Goal: Information Seeking & Learning: Learn about a topic

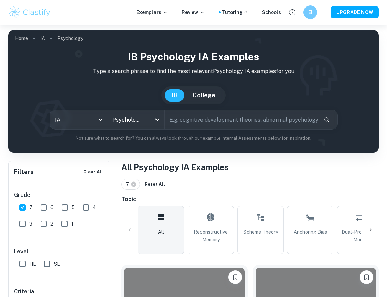
scroll to position [1608, 0]
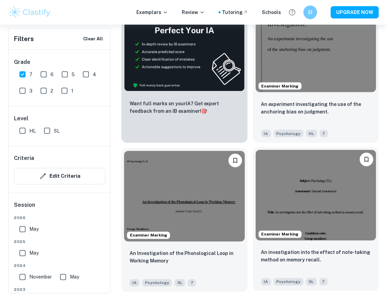
click at [296, 184] on img at bounding box center [316, 195] width 121 height 90
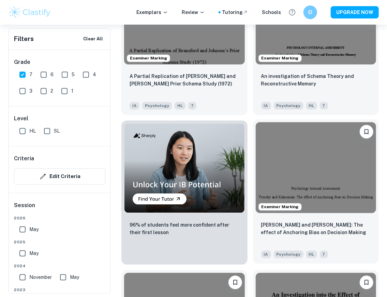
scroll to position [561, 0]
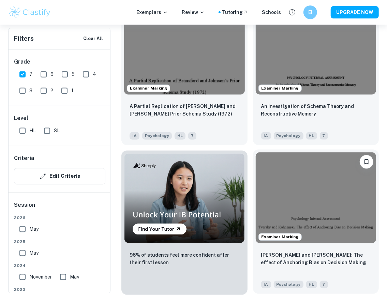
click at [325, 203] on img at bounding box center [316, 197] width 121 height 90
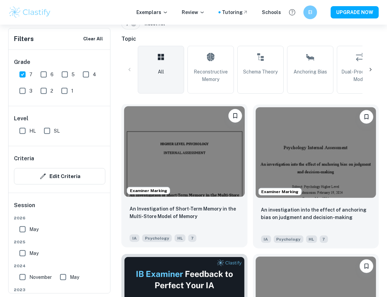
scroll to position [175, 0]
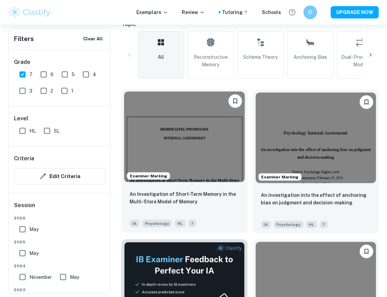
click at [175, 153] on img at bounding box center [184, 136] width 121 height 90
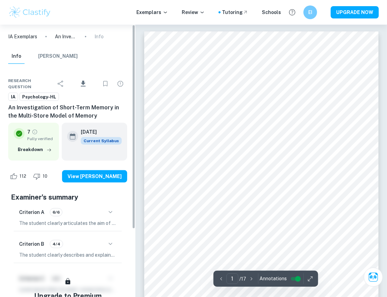
scroll to position [1006, 0]
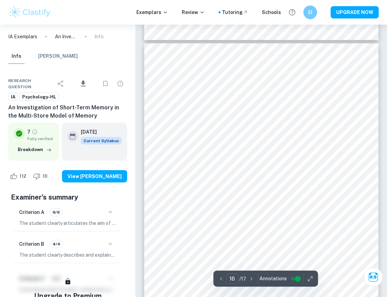
scroll to position [4744, 0]
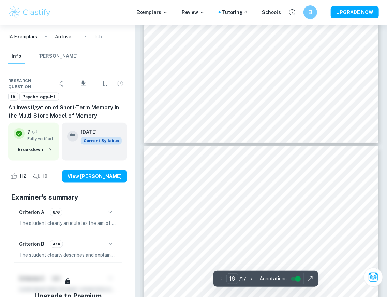
type input "17"
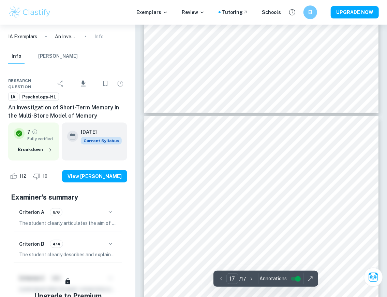
scroll to position [4994, 0]
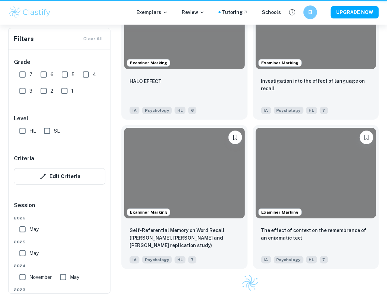
scroll to position [137, 0]
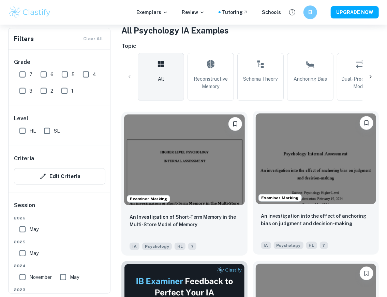
click at [321, 157] on img at bounding box center [316, 158] width 121 height 90
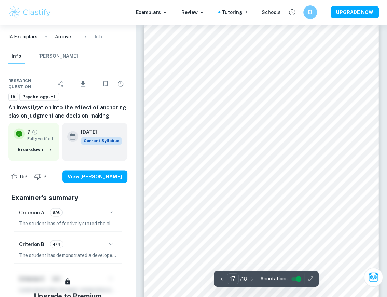
scroll to position [5061, 0]
type input "15"
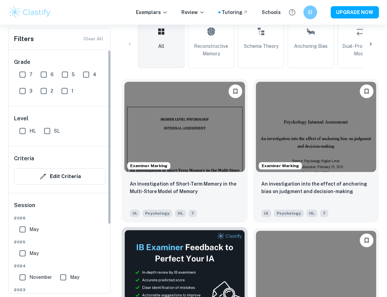
scroll to position [341, 0]
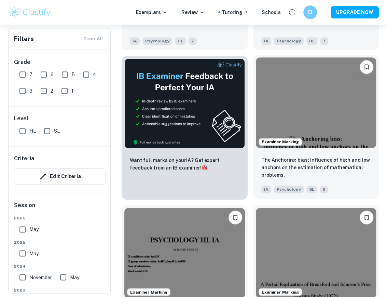
click at [327, 124] on img at bounding box center [316, 102] width 120 height 90
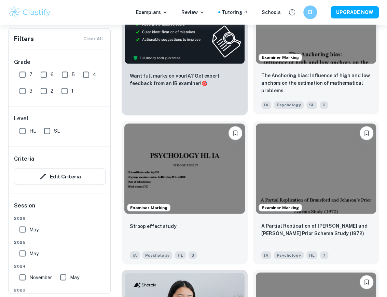
scroll to position [432, 0]
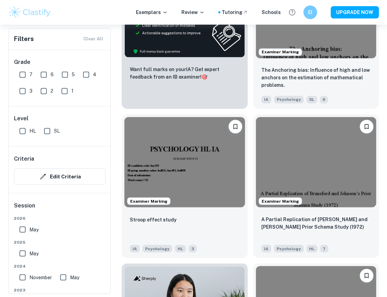
click at [25, 71] on input "7" at bounding box center [23, 75] width 14 height 14
checkbox input "true"
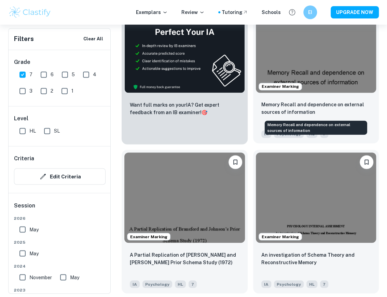
scroll to position [410, 0]
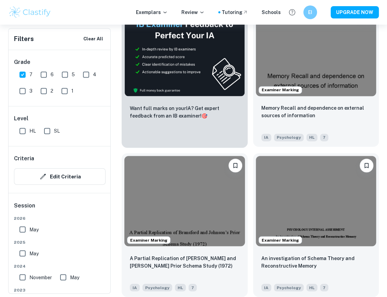
click at [308, 72] on img at bounding box center [316, 50] width 120 height 90
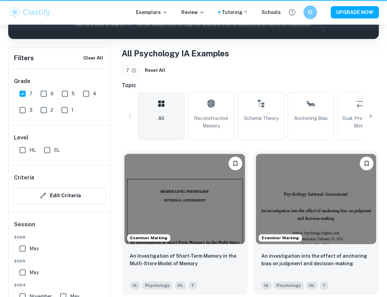
scroll to position [410, 0]
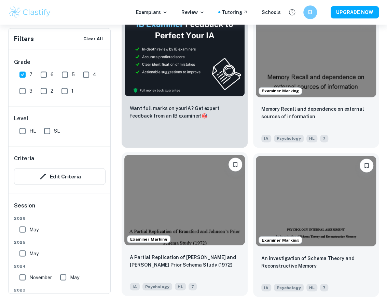
click at [200, 189] on img at bounding box center [184, 200] width 120 height 90
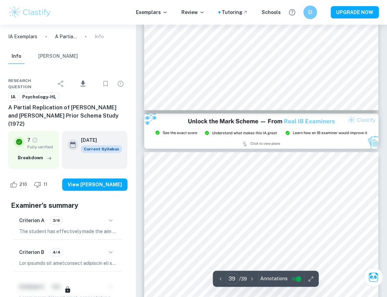
type input "38"
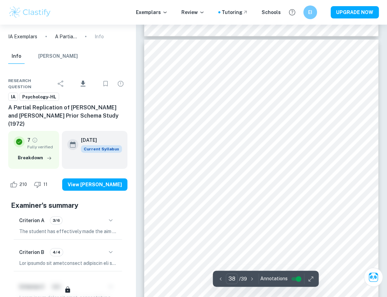
scroll to position [12531, 0]
